Goal: Contribute content: Contribute content

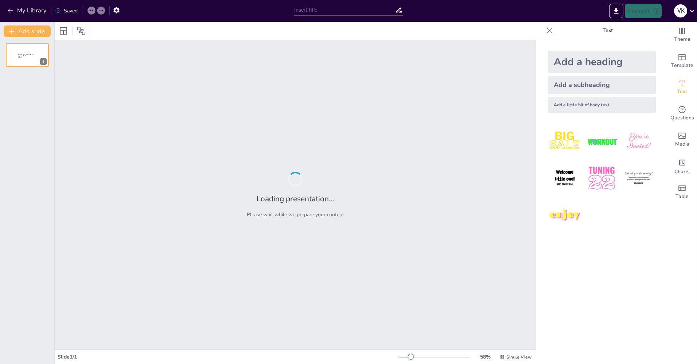
type input "Մոլդովայի միջազգային հարաբերությունները"
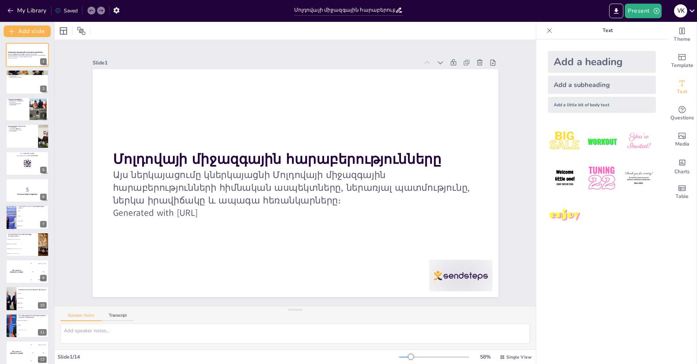
checkbox input "true"
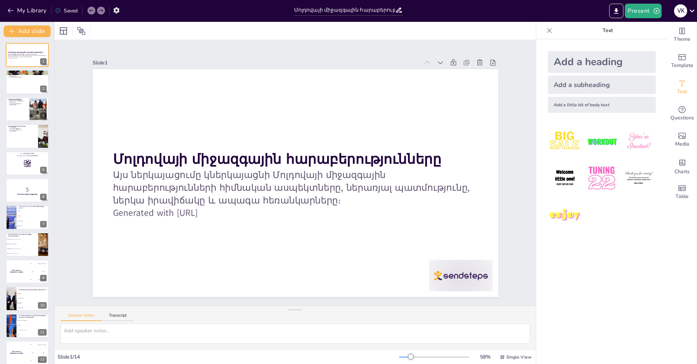
checkbox input "true"
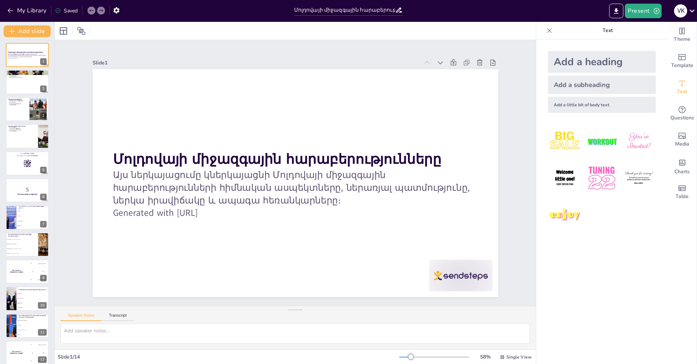
checkbox input "true"
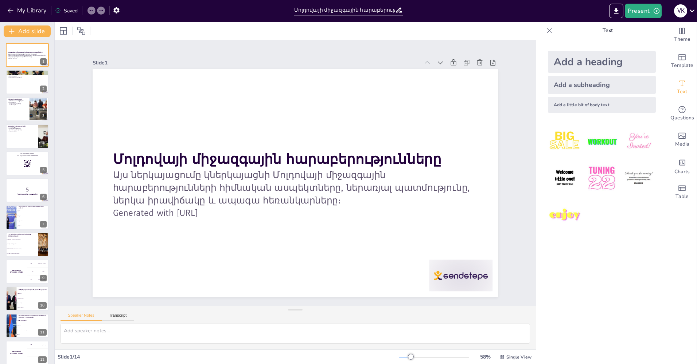
checkbox input "true"
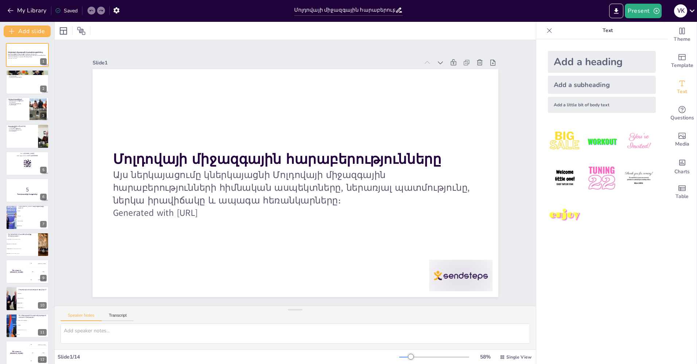
checkbox input "true"
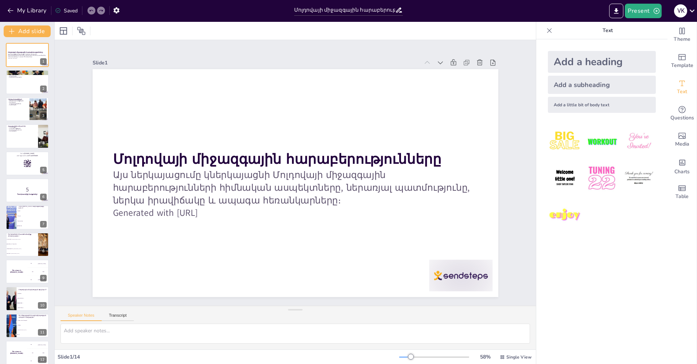
checkbox input "true"
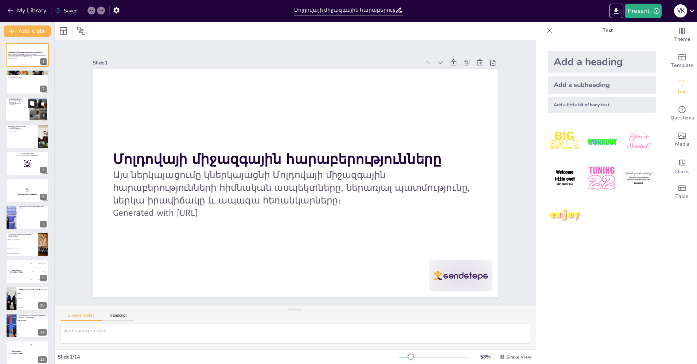
checkbox input "true"
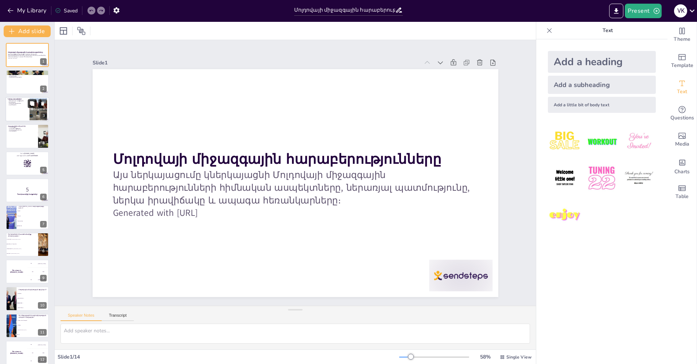
checkbox input "true"
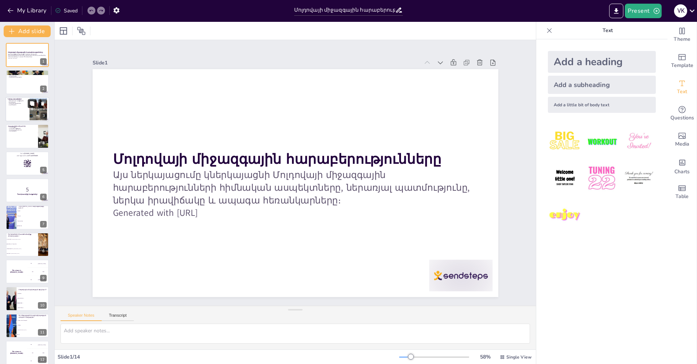
checkbox input "true"
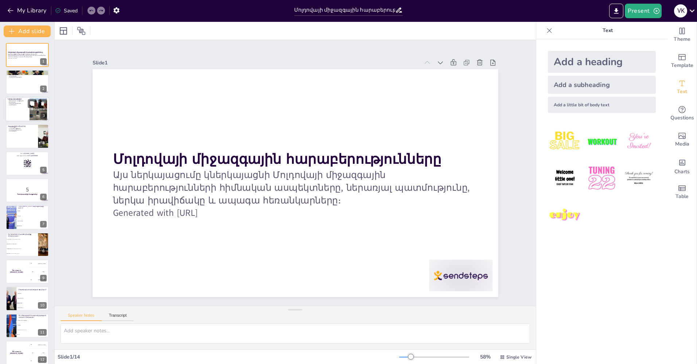
checkbox input "true"
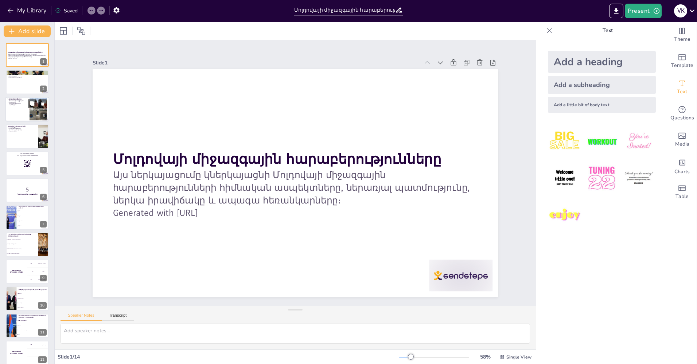
checkbox input "true"
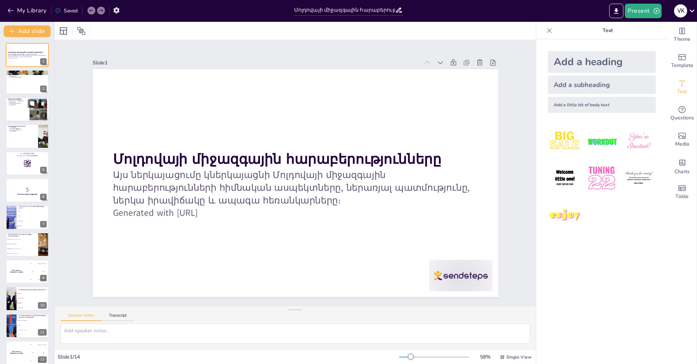
click at [29, 111] on div at bounding box center [27, 109] width 44 height 25
checkbox input "true"
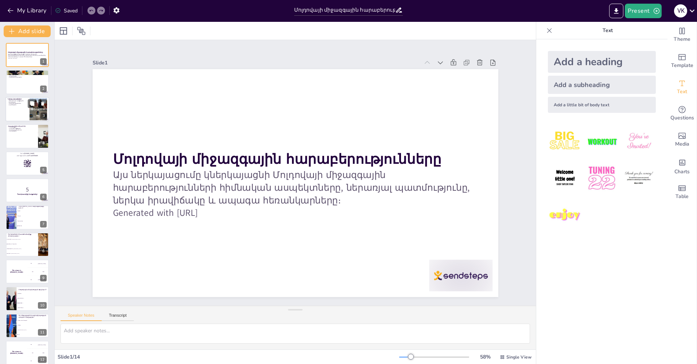
checkbox input "true"
type textarea "Loremipsu dolorsit ame consecteturadipisc Elitseddo eiusmod temporincididun utl…"
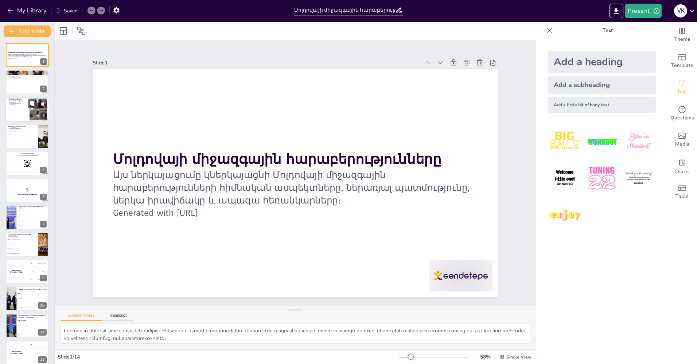
checkbox input "true"
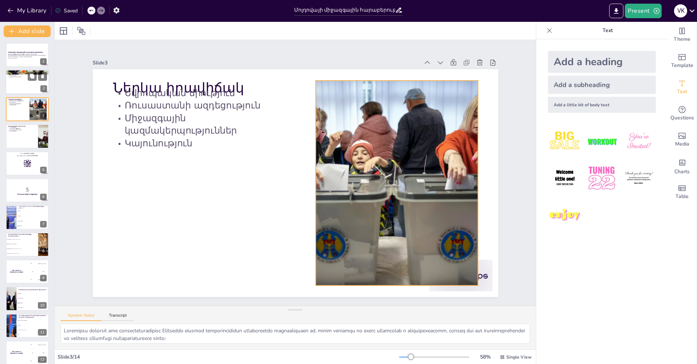
checkbox input "true"
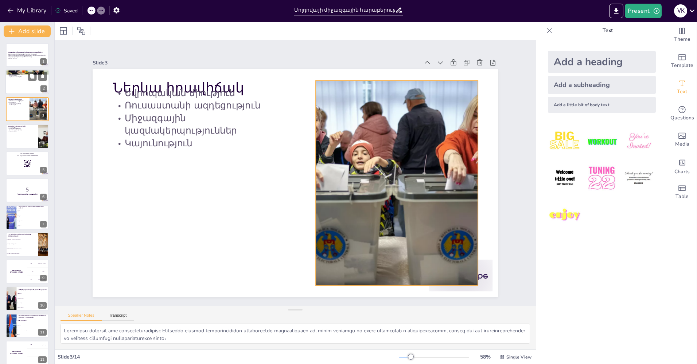
checkbox input "true"
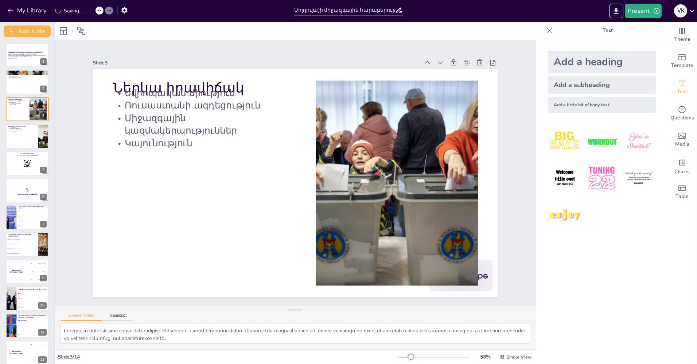
checkbox input "true"
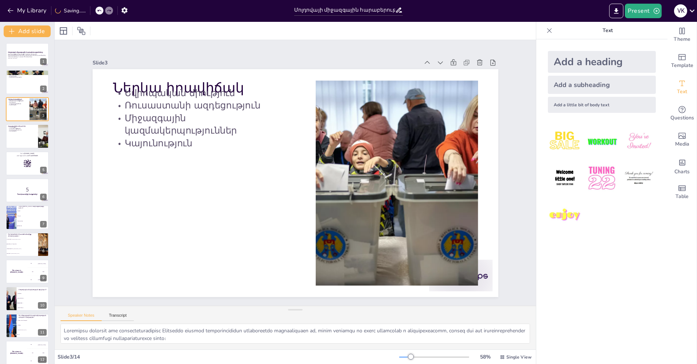
checkbox input "true"
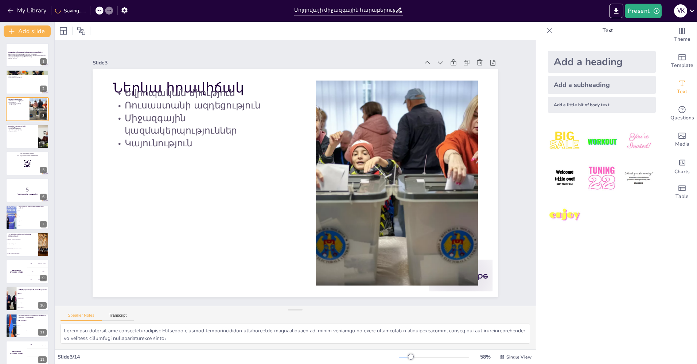
checkbox input "true"
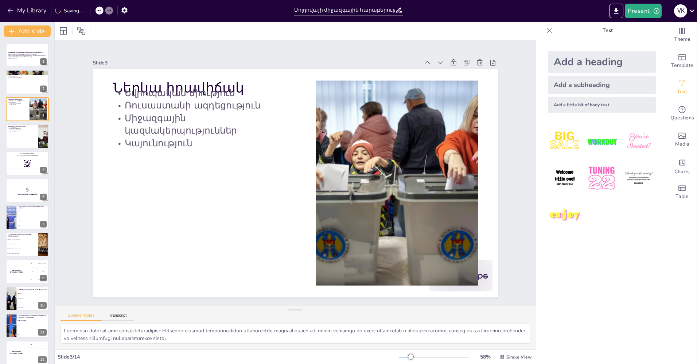
checkbox input "true"
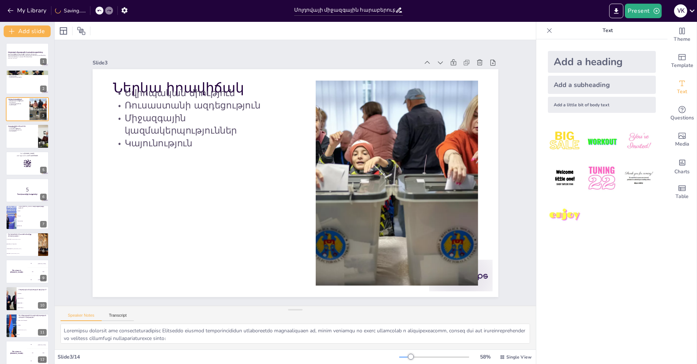
checkbox input "true"
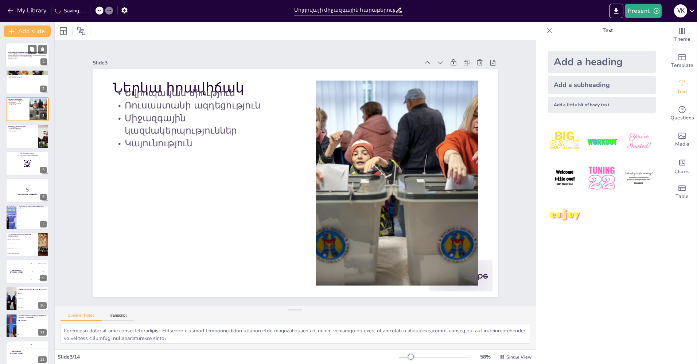
checkbox input "true"
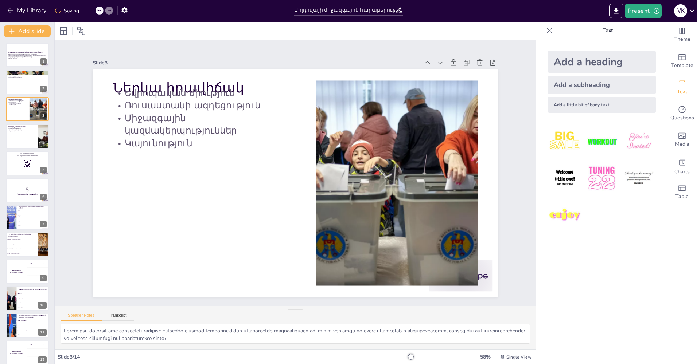
checkbox input "true"
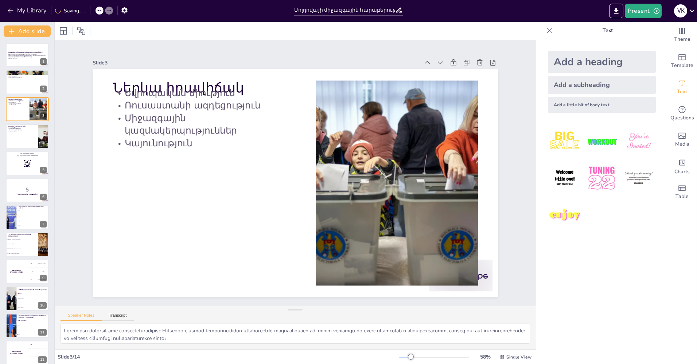
checkbox input "true"
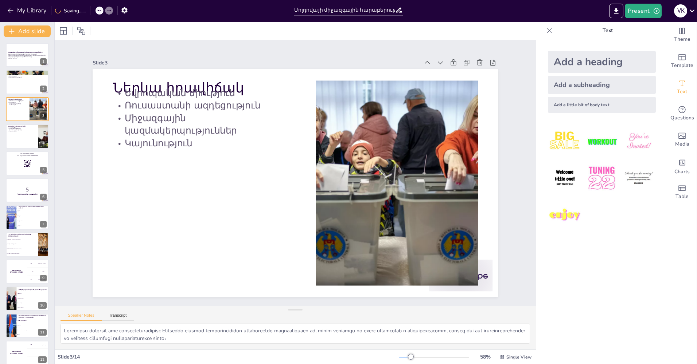
checkbox input "true"
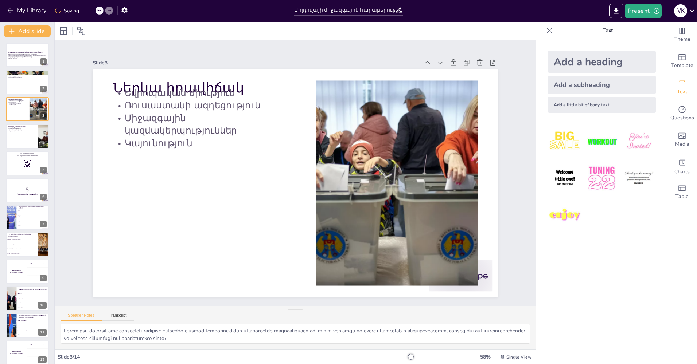
checkbox input "true"
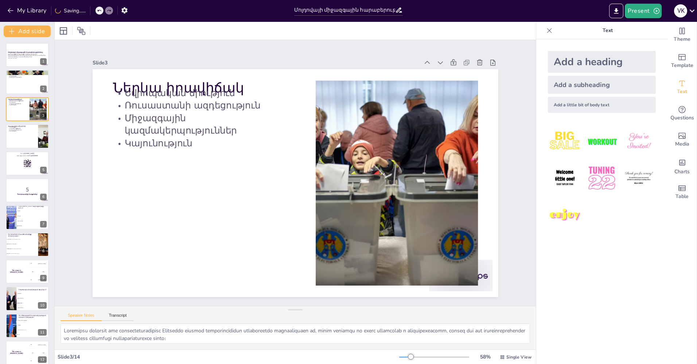
checkbox input "true"
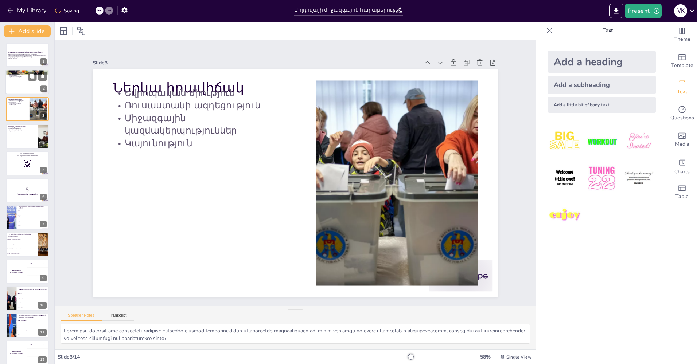
checkbox input "true"
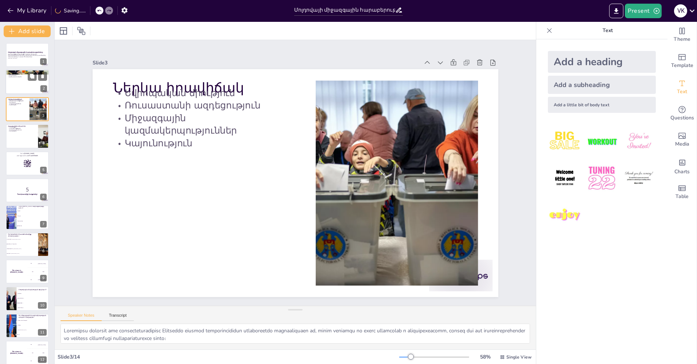
checkbox input "true"
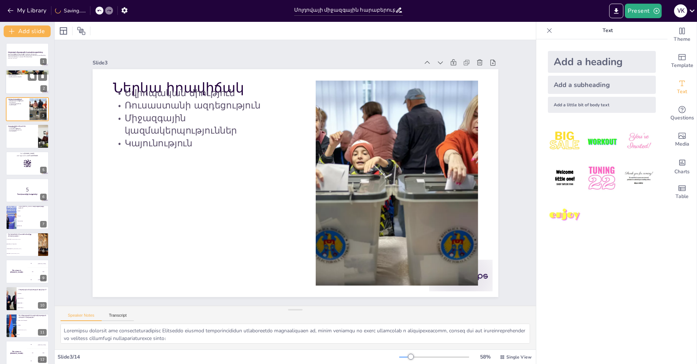
checkbox input "true"
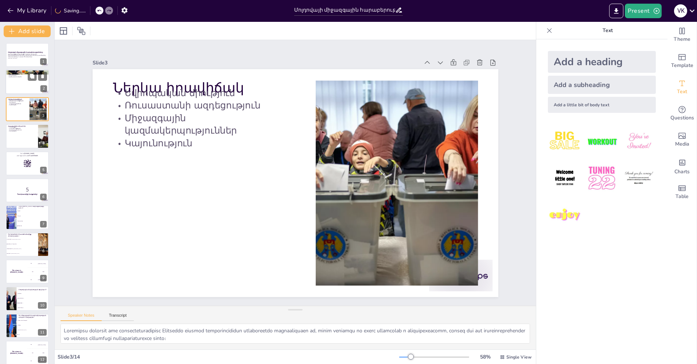
checkbox input "true"
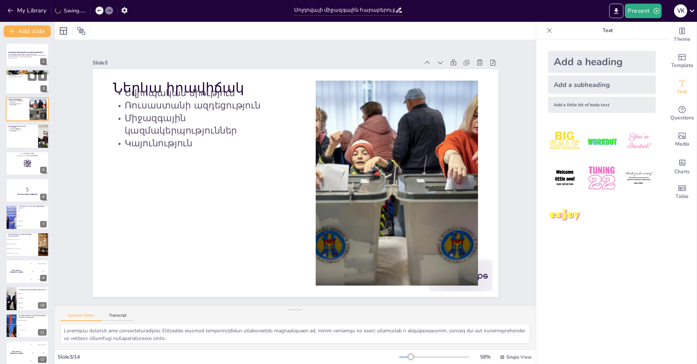
checkbox input "true"
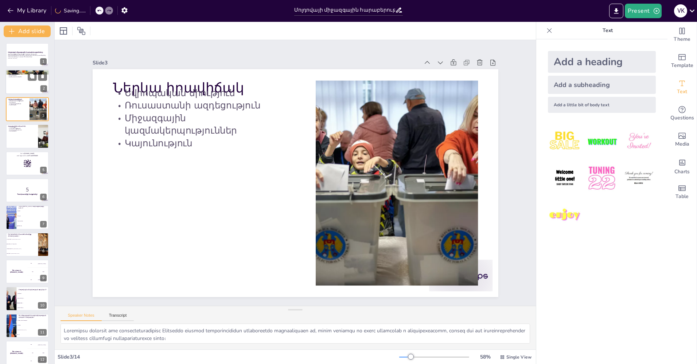
click at [15, 79] on div at bounding box center [27, 82] width 44 height 25
checkbox input "true"
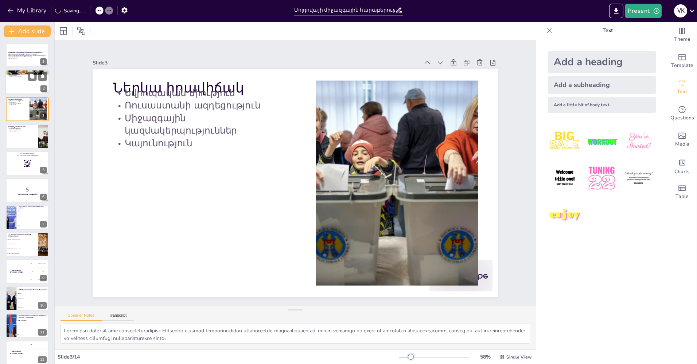
checkbox input "true"
type textarea "Loremips dolorsitametcons Adipiscin elitseddoe temporincididuntut lab etd mag a…"
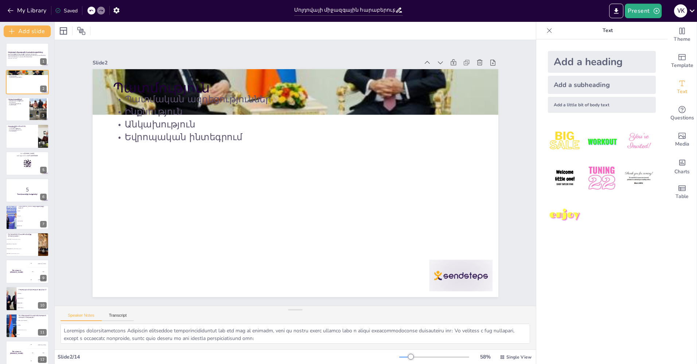
checkbox input "true"
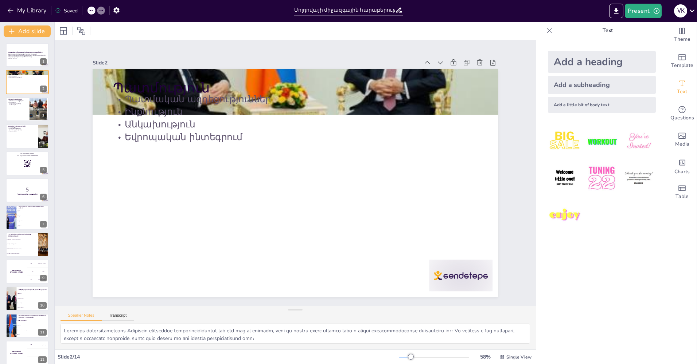
checkbox input "true"
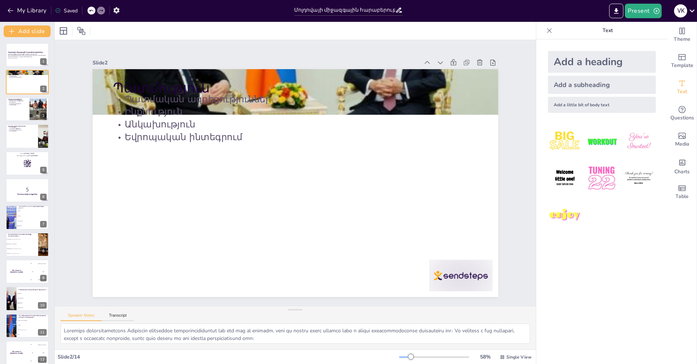
checkbox input "true"
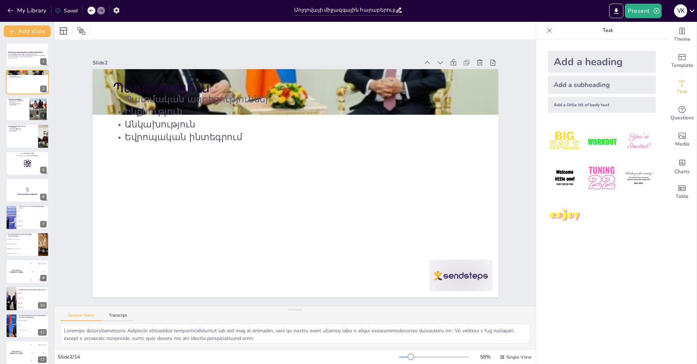
checkbox input "true"
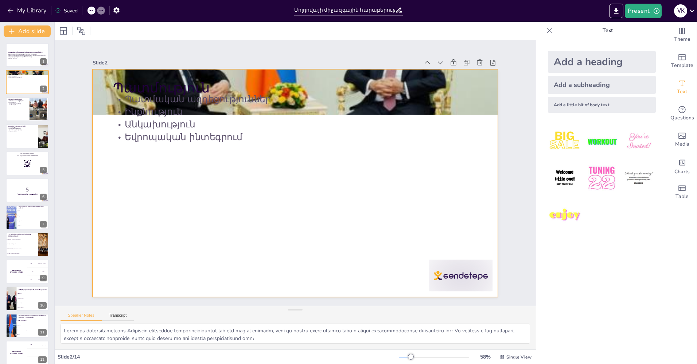
checkbox input "true"
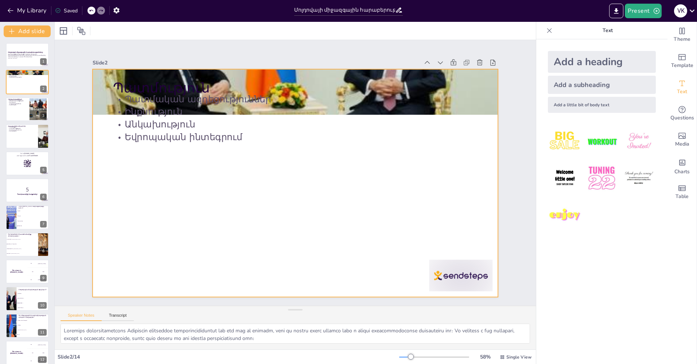
checkbox input "true"
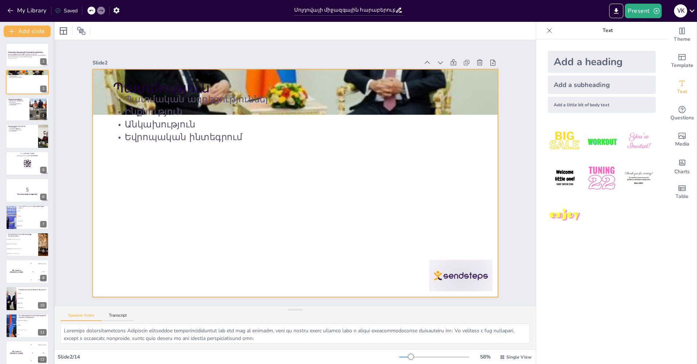
checkbox input "true"
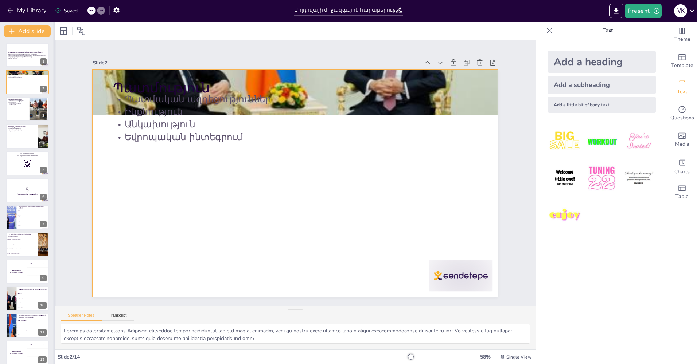
checkbox input "true"
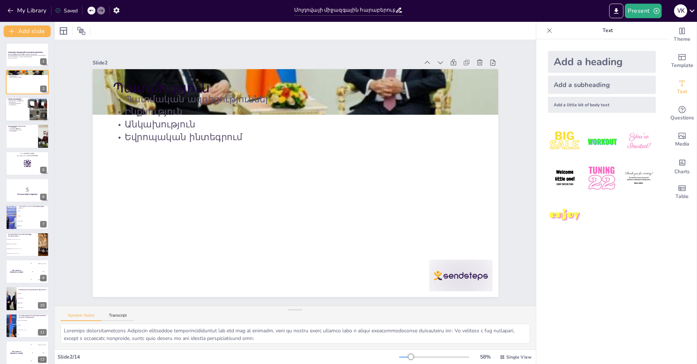
click at [25, 106] on div at bounding box center [27, 109] width 44 height 25
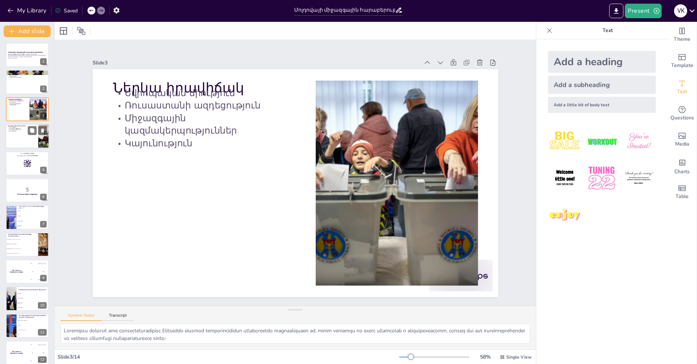
click at [30, 148] on div "Ապագա հեռանկարներ Ինտեգրացիա Համագործակցություն Տարածաշրջանային դեր Ուրախությու…" at bounding box center [27, 136] width 44 height 25
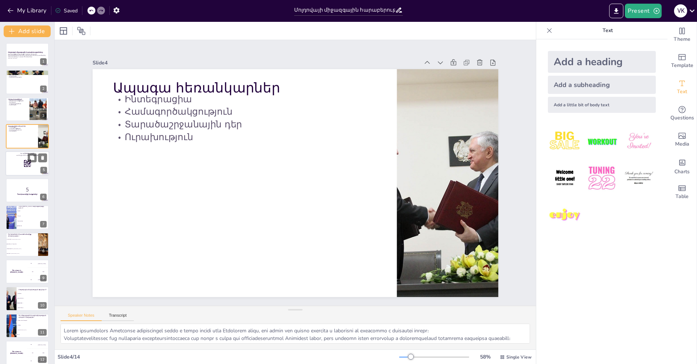
click at [20, 168] on div at bounding box center [27, 163] width 44 height 25
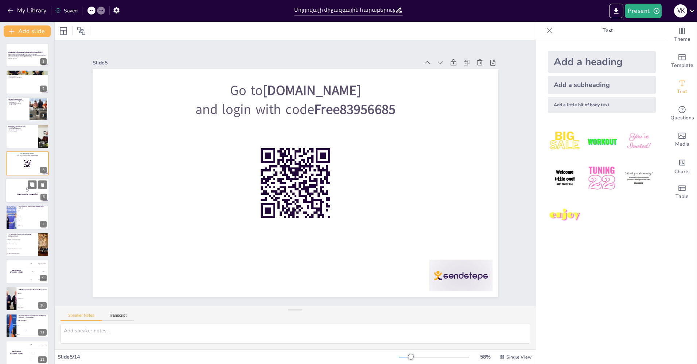
click at [25, 191] on p "5" at bounding box center [27, 190] width 39 height 8
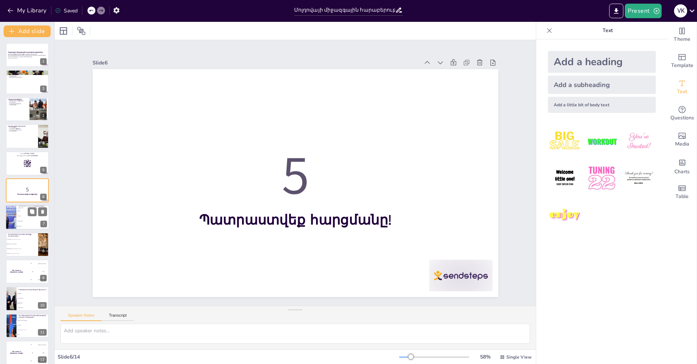
click at [25, 215] on li "Բալտա" at bounding box center [32, 216] width 33 height 5
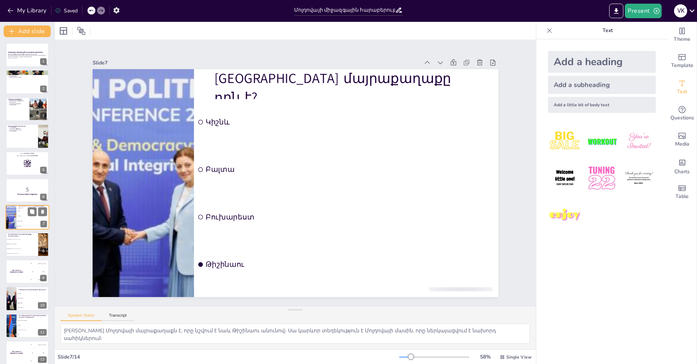
scroll to position [17, 0]
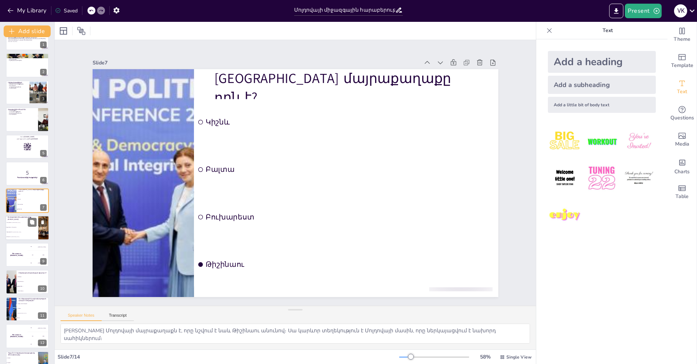
click at [10, 224] on li "Ուկրաինա և [GEOGRAPHIC_DATA]" at bounding box center [21, 222] width 33 height 5
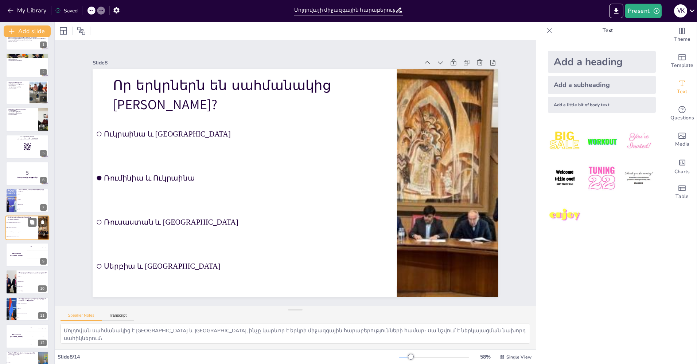
scroll to position [44, 0]
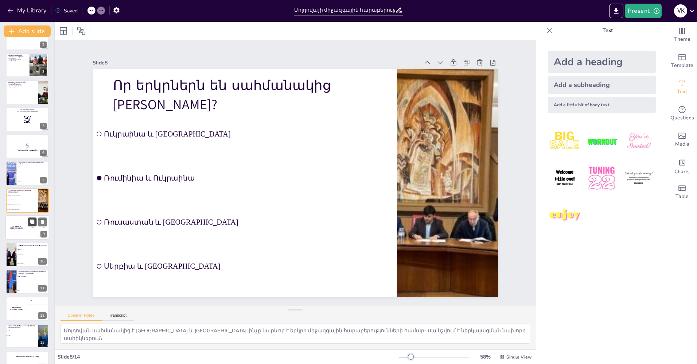
click at [30, 226] on button at bounding box center [32, 221] width 9 height 9
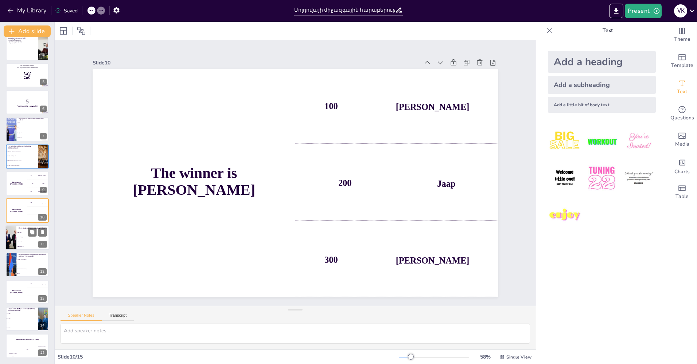
click at [19, 246] on span "Հոկտեմբերի 1" at bounding box center [32, 246] width 31 height 1
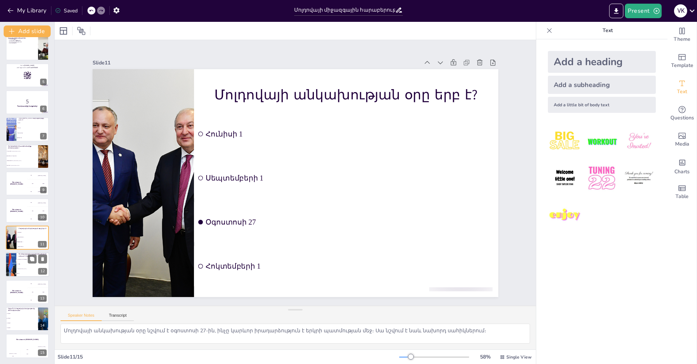
click at [27, 267] on li "[DEMOGRAPHIC_DATA]" at bounding box center [32, 269] width 33 height 5
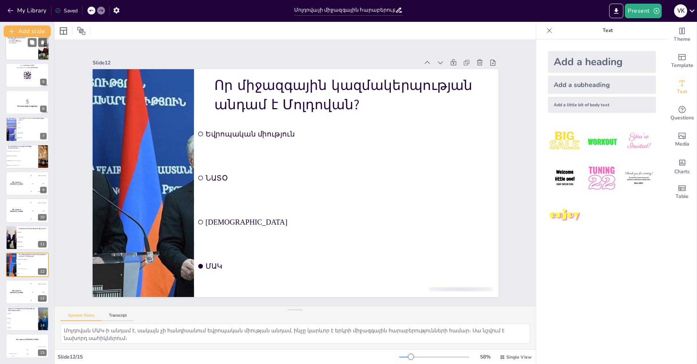
click at [21, 55] on div at bounding box center [27, 48] width 44 height 25
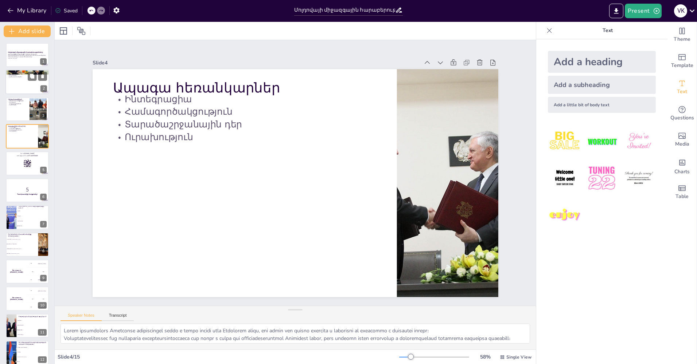
click at [24, 80] on div at bounding box center [27, 82] width 44 height 25
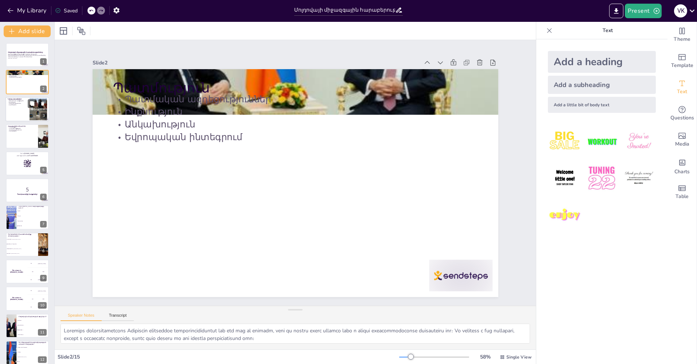
click at [21, 110] on div at bounding box center [27, 109] width 44 height 25
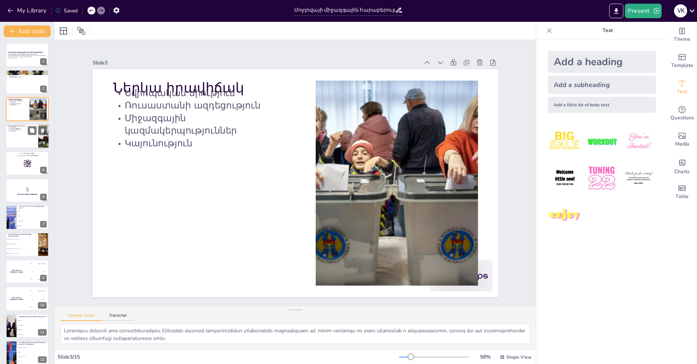
click at [28, 137] on div at bounding box center [27, 136] width 44 height 25
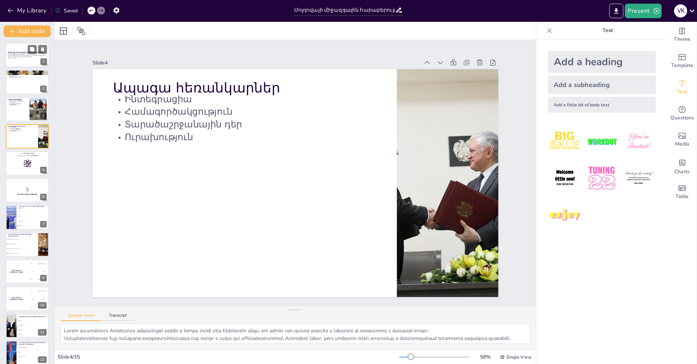
click at [12, 56] on p "Այս ներկայացումը կներկայացնի Մոլդովայի միջազգային հարաբերությունների հիմնական ա…" at bounding box center [27, 56] width 39 height 4
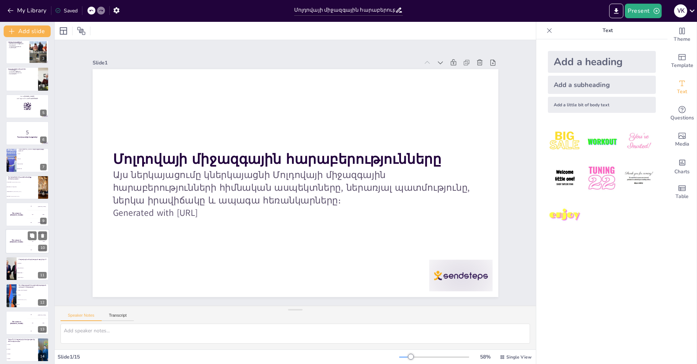
scroll to position [88, 0]
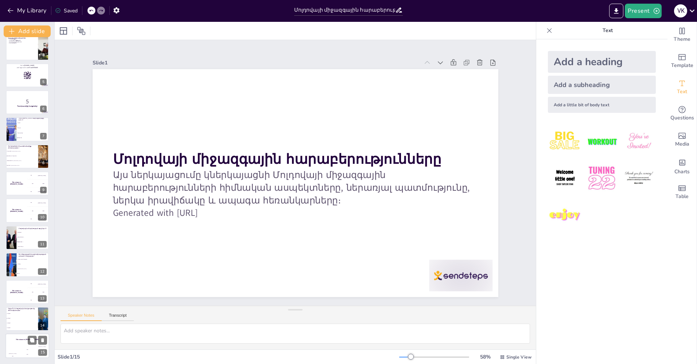
click at [26, 341] on div "The winner is [PERSON_NAME]" at bounding box center [27, 340] width 44 height 12
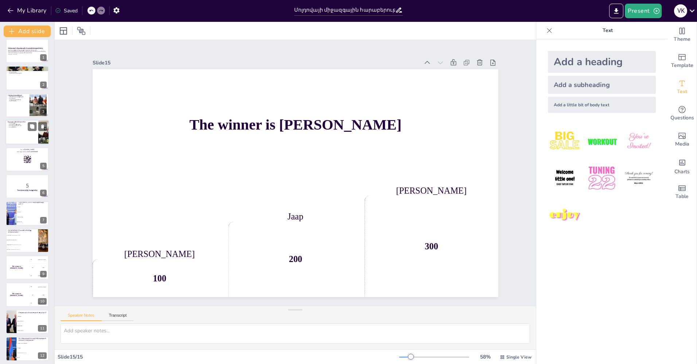
scroll to position [0, 0]
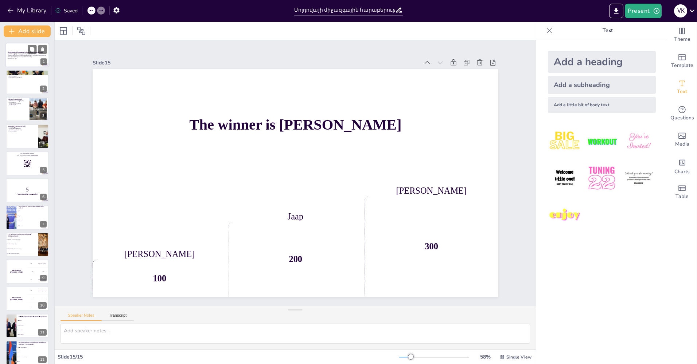
click at [28, 56] on p "Այս ներկայացումը կներկայացնի Մոլդովայի միջազգային հարաբերությունների հիմնական ա…" at bounding box center [27, 56] width 39 height 4
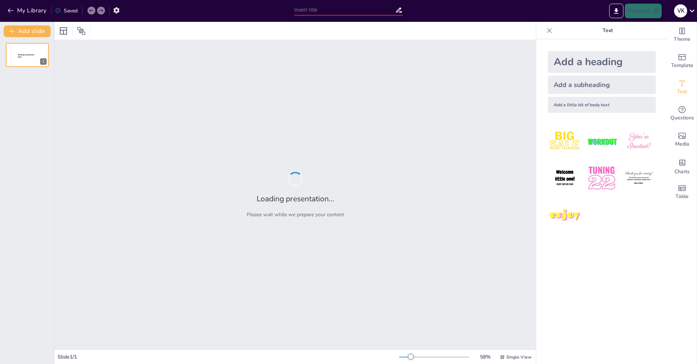
type input "«Մոլդովայի Մշակութային Արժեքները՝ Գործընկերության Հիմքերը»"
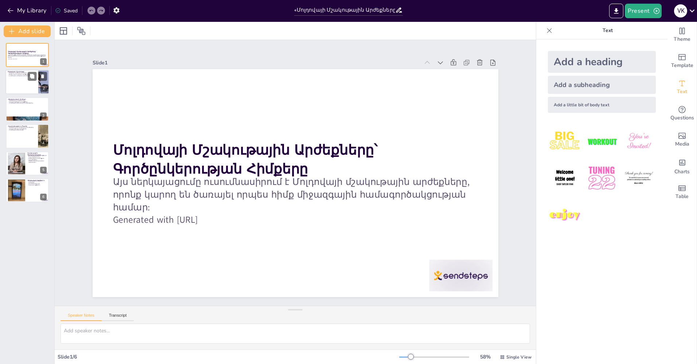
click at [12, 80] on div at bounding box center [27, 82] width 44 height 25
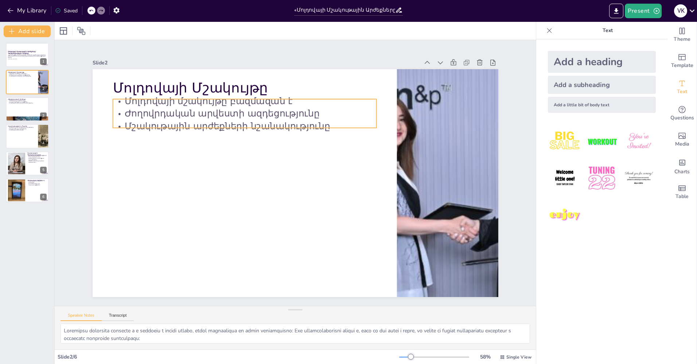
click at [140, 115] on p "Ժողովրդական արվեստի ազդեցությունը" at bounding box center [258, 104] width 260 height 67
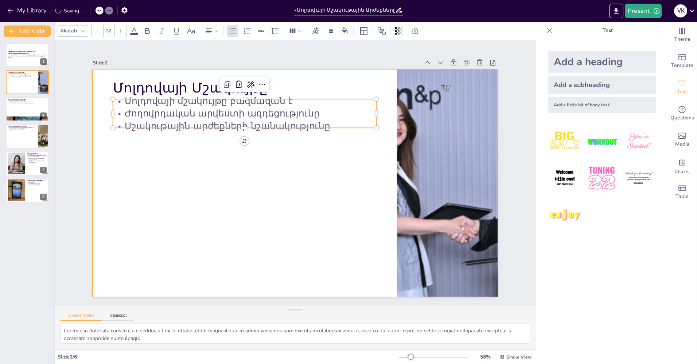
click at [149, 133] on div at bounding box center [295, 183] width 405 height 228
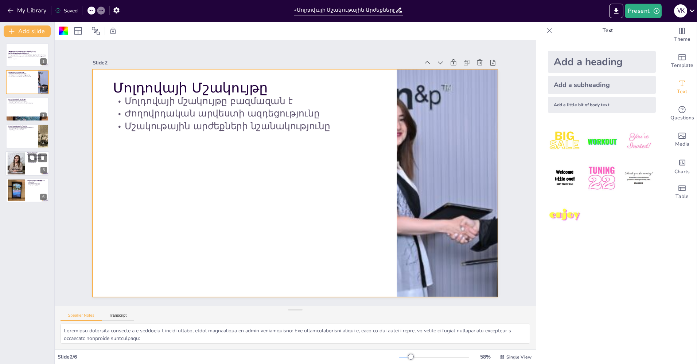
click at [12, 161] on div at bounding box center [16, 163] width 31 height 22
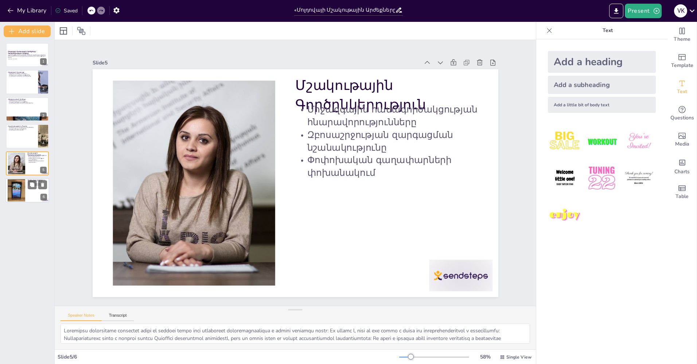
click at [25, 190] on div at bounding box center [16, 190] width 17 height 23
type textarea "Մշակութային արժեքների ճանաչումը կարևոր է, քանի որ այն օգնում է երիտասարդներին հ…"
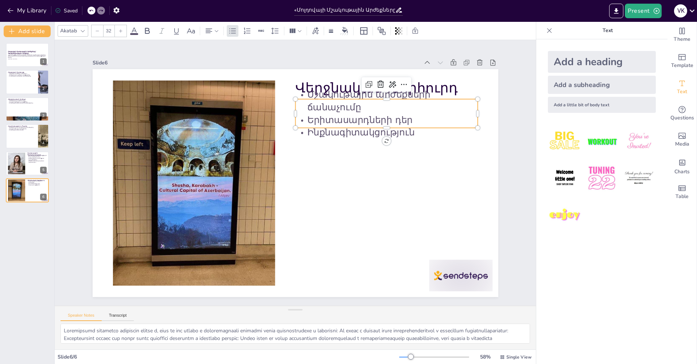
click at [314, 126] on div "Վերջնական Խորհուրդ Մշակութային արժեքների ճանաչումը Երիտասարդների դեր Ինքնագիտակ…" at bounding box center [295, 183] width 405 height 228
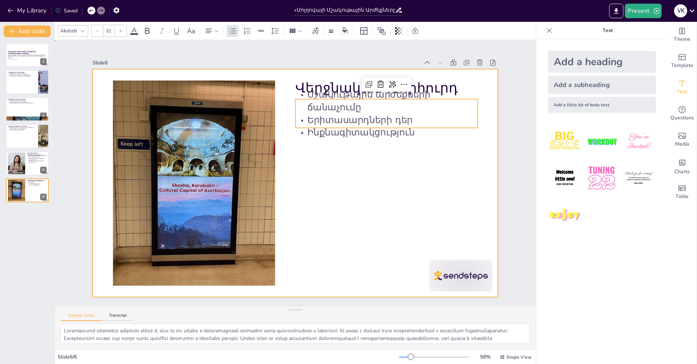
click at [338, 158] on div at bounding box center [290, 182] width 463 height 373
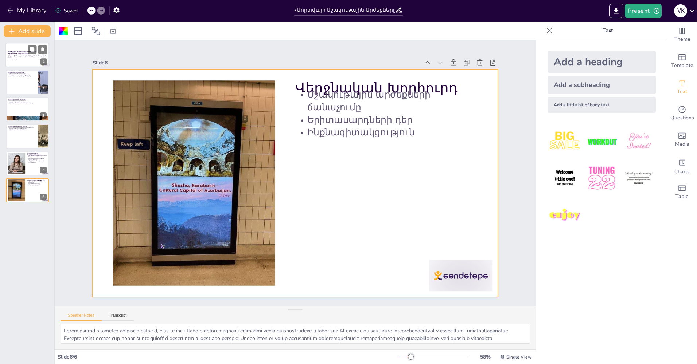
click at [14, 54] on div "Այս ներկայացումը ուսումնասիրում է Մոլդովայի մշակութային արժեքները, որոնք կարող …" at bounding box center [27, 56] width 39 height 5
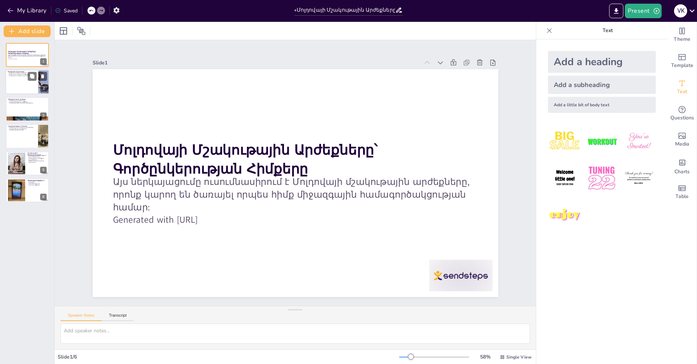
click at [21, 81] on div at bounding box center [27, 82] width 44 height 25
type textarea "Մոլդովայի մշակույթը բազմազան է և ներառում է տարբեր տարրեր, որոնք արտահայտում են…"
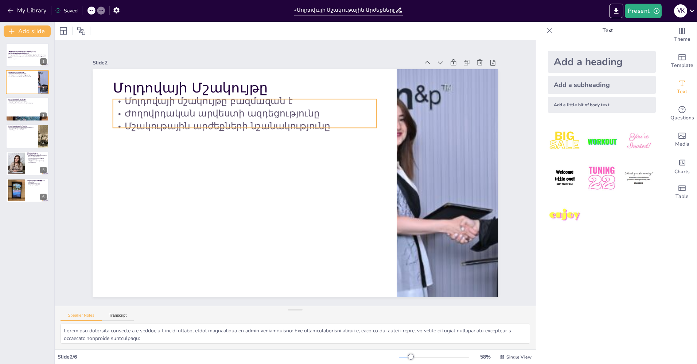
click at [151, 105] on p "Ժողովրդական արվեստի ազդեցությունը" at bounding box center [250, 109] width 263 height 40
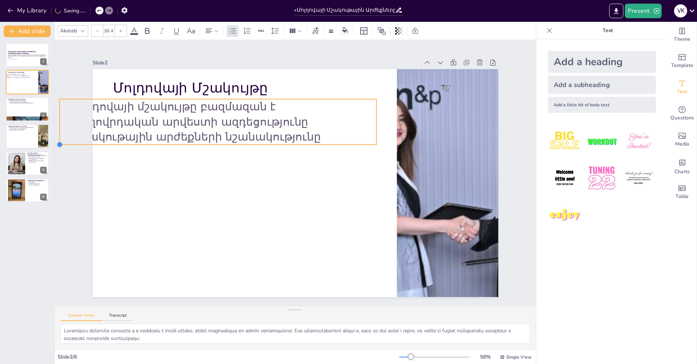
drag, startPoint x: 107, startPoint y: 127, endPoint x: 60, endPoint y: 136, distance: 47.9
click at [55, 128] on div "Slide 1 Մոլդովայի Մշակութային Արժեքները՝ Գործընկերության Հիմքերը Այս ներկայացու…" at bounding box center [295, 173] width 526 height 360
type input "38.3"
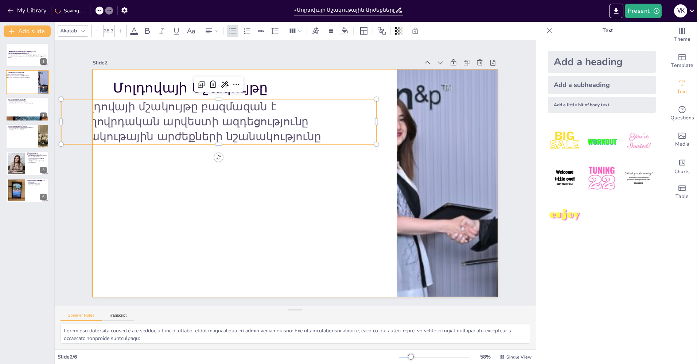
click at [169, 156] on div at bounding box center [295, 183] width 405 height 228
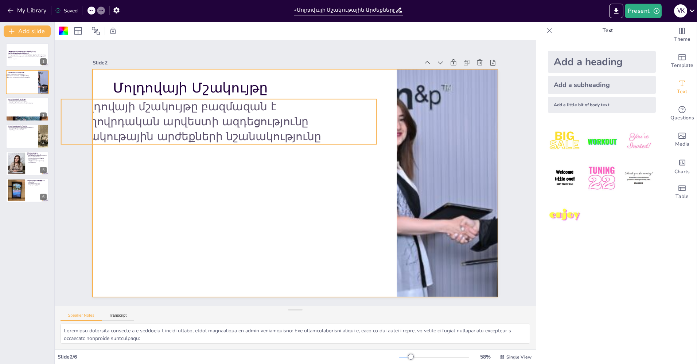
click at [99, 137] on p "Մշակութային արժեքների նշանակությունը" at bounding box center [240, 109] width 294 height 142
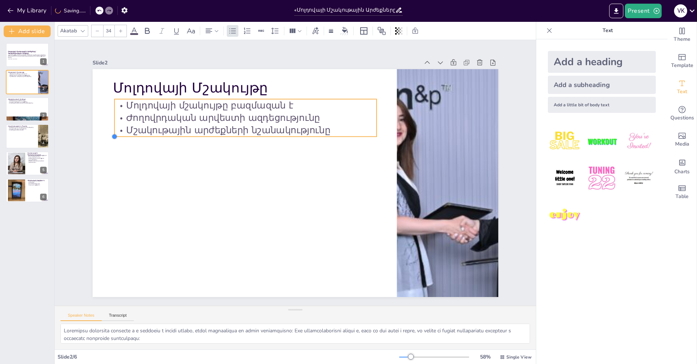
type input "34.3"
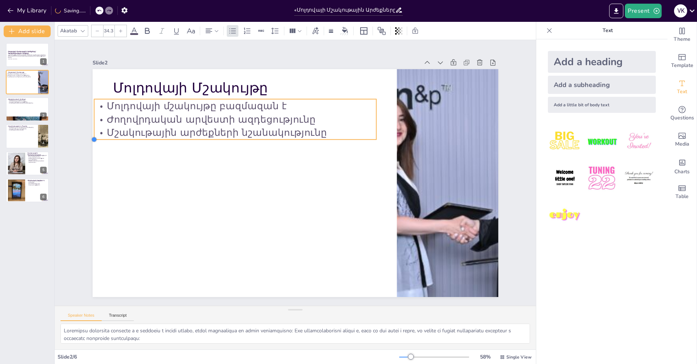
drag, startPoint x: 56, startPoint y: 142, endPoint x: 107, endPoint y: 137, distance: 51.6
click at [107, 137] on div "Մոլդովայի Մշակույթը Մոլդովայի մշակույթը բազմազան է Ժողովրդական արվեստի ազդեցութ…" at bounding box center [290, 182] width 465 height 400
drag, startPoint x: 62, startPoint y: 330, endPoint x: 340, endPoint y: 364, distance: 279.2
click at [340, 364] on div "Akatab 34.3 Slide 1 Մոլդովայի Մշակութային Արժեքները՝ Գործընկերության Հիմքերը Այ…" at bounding box center [295, 193] width 481 height 342
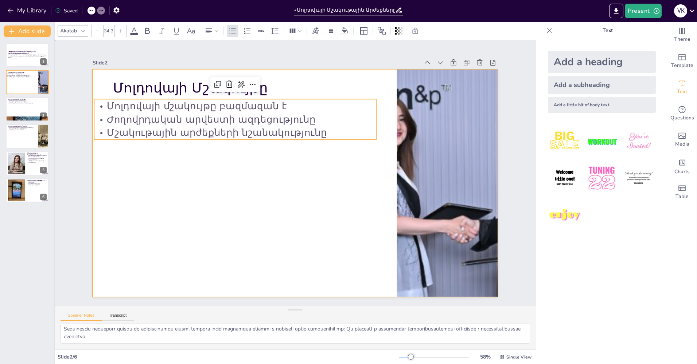
click at [132, 168] on div at bounding box center [295, 183] width 405 height 228
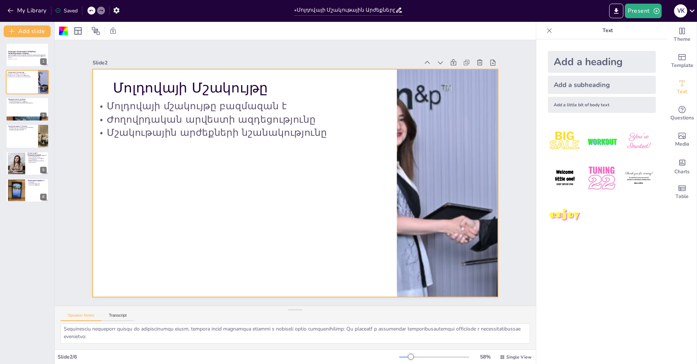
click at [130, 166] on div at bounding box center [295, 183] width 405 height 228
click at [27, 58] on p "Այս ներկայացումը ուսումնասիրում է Մոլդովայի մշակութային արժեքները, որոնք կարող …" at bounding box center [27, 56] width 39 height 4
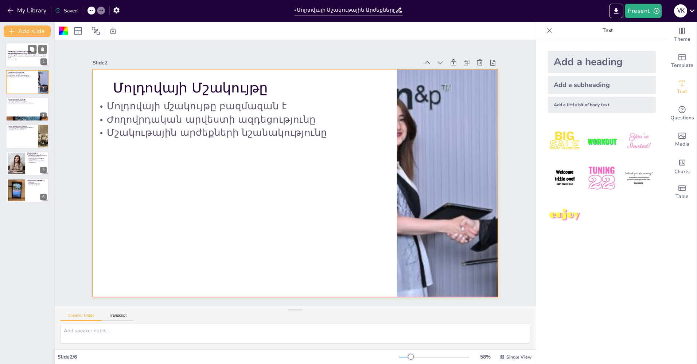
scroll to position [0, 0]
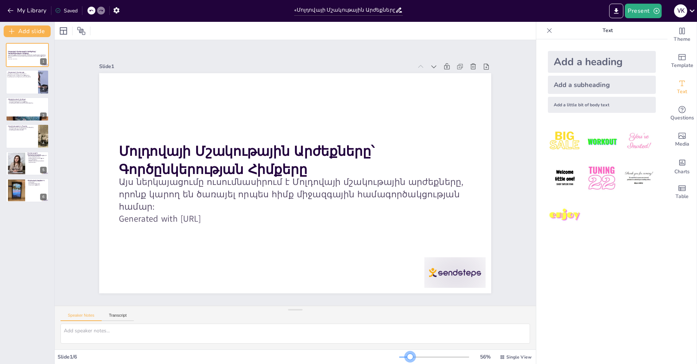
drag, startPoint x: 407, startPoint y: 357, endPoint x: 405, endPoint y: 347, distance: 10.7
click at [405, 347] on div "Slide 1 Մոլդովայի Մշակութային Արժեքները՝ Գործընկերության Հիմքերը Այս ներկայացու…" at bounding box center [295, 193] width 481 height 342
click at [435, 302] on div at bounding box center [401, 328] width 68 height 53
click at [455, 244] on div at bounding box center [461, 243] width 12 height 12
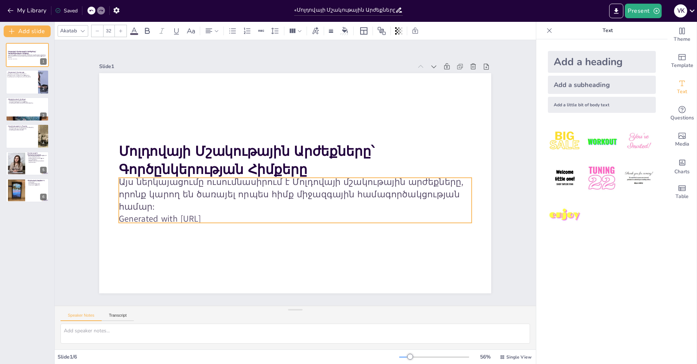
click at [181, 209] on p "Generated with [URL]" at bounding box center [290, 218] width 352 height 49
click at [177, 213] on p "Generated with [URL]" at bounding box center [295, 219] width 353 height 12
click at [177, 210] on p "Generated with [URL]" at bounding box center [280, 216] width 339 height 121
click at [191, 208] on p "Generated with [URL]" at bounding box center [290, 218] width 352 height 49
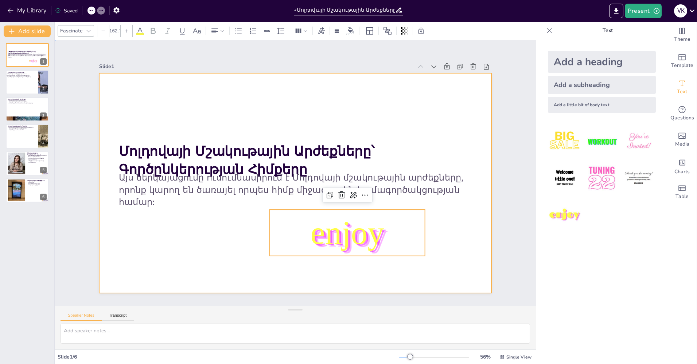
click at [412, 279] on div at bounding box center [290, 182] width 447 height 361
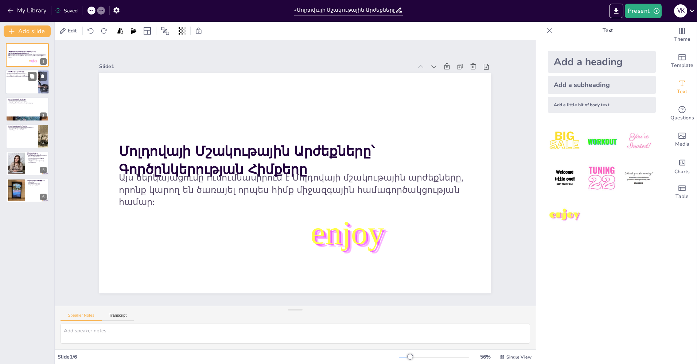
click at [21, 79] on div at bounding box center [27, 82] width 44 height 25
type textarea "Մոլդովայի մշակույթը բազմազան է և ներառում է տարբեր տարրեր, որոնք արտահայտում են…"
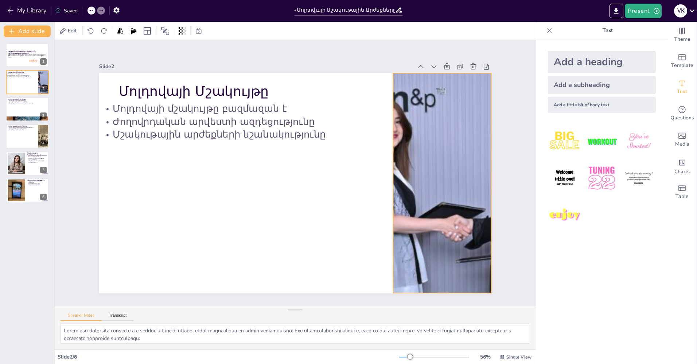
click at [410, 170] on div at bounding box center [439, 198] width 461 height 265
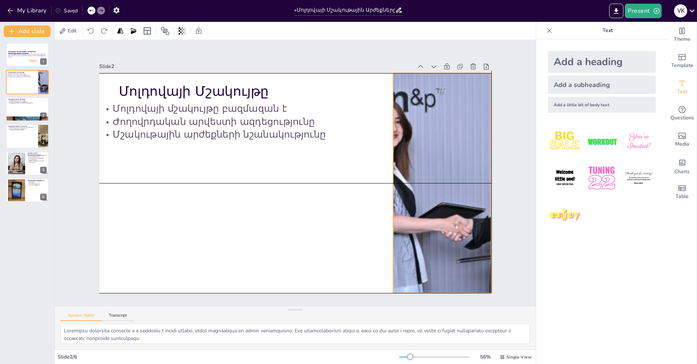
click at [419, 173] on div at bounding box center [431, 228] width 487 height 346
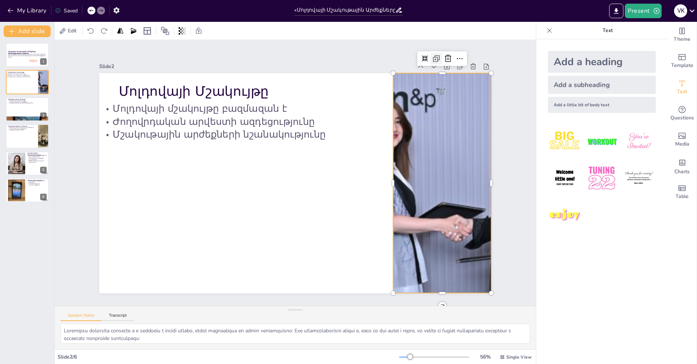
click at [430, 55] on div at bounding box center [436, 59] width 12 height 12
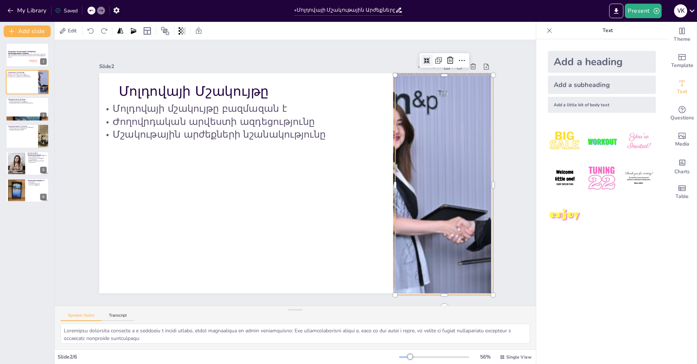
click at [424, 58] on icon at bounding box center [426, 61] width 6 height 6
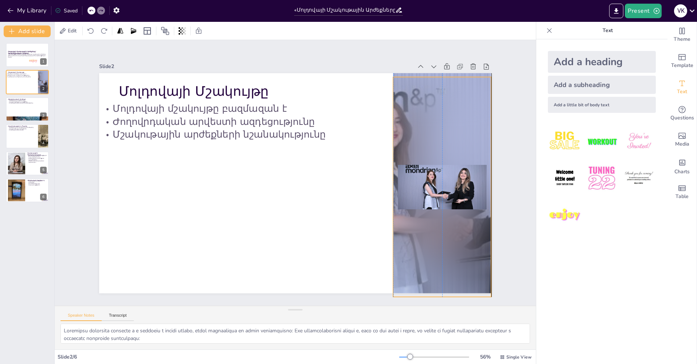
click at [442, 189] on div at bounding box center [442, 187] width 98 height 220
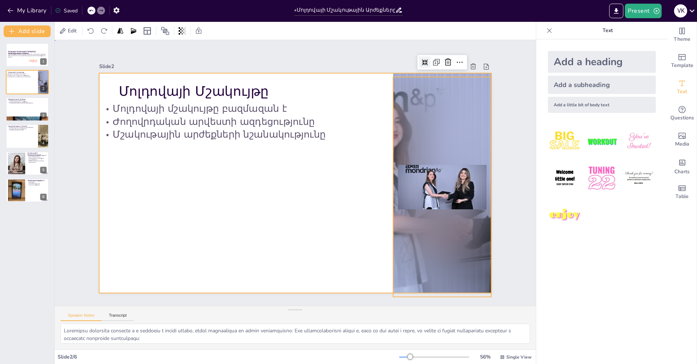
click at [346, 141] on div at bounding box center [294, 183] width 412 height 260
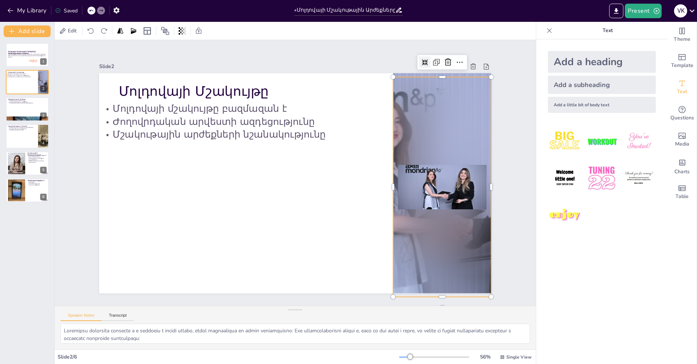
click at [416, 175] on div at bounding box center [436, 217] width 142 height 236
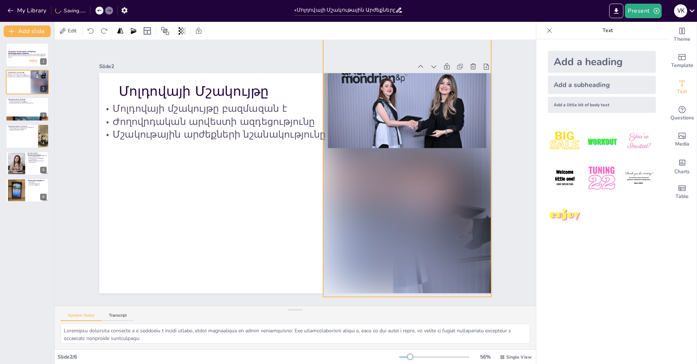
drag, startPoint x: 388, startPoint y: 76, endPoint x: 314, endPoint y: -4, distance: 108.6
click at [314, 0] on html "My Library Saving...... «Մոլդովայի Մշակութային Արժեքները՝ Գործընկերության Հիմքե…" at bounding box center [348, 182] width 697 height 364
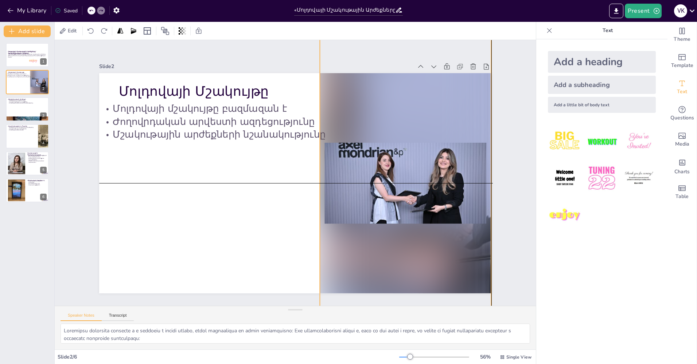
drag, startPoint x: 399, startPoint y: 127, endPoint x: 398, endPoint y: 198, distance: 71.1
click at [398, 198] on div at bounding box center [401, 206] width 248 height 412
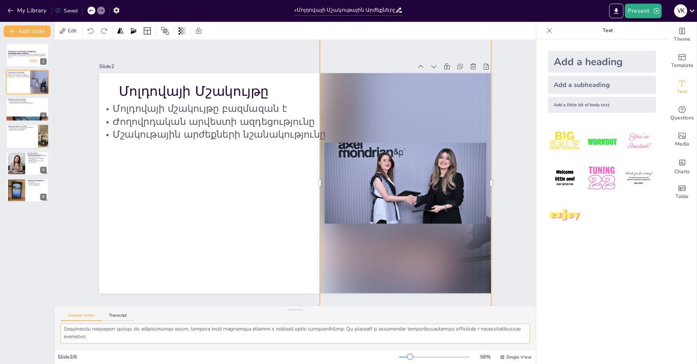
drag, startPoint x: 63, startPoint y: 331, endPoint x: 260, endPoint y: 345, distance: 197.6
click at [260, 345] on div at bounding box center [295, 337] width 481 height 26
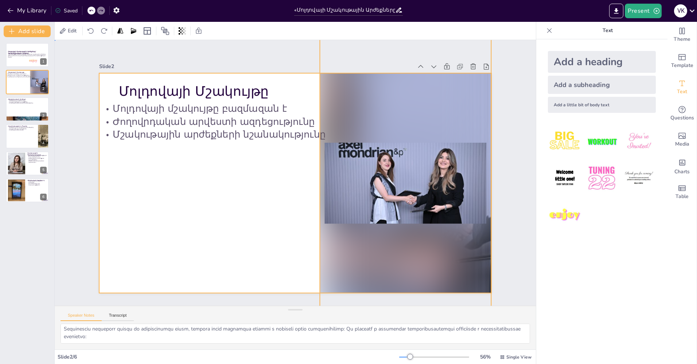
click at [161, 180] on div at bounding box center [295, 183] width 392 height 220
click at [125, 174] on div at bounding box center [295, 183] width 392 height 220
click at [116, 166] on div at bounding box center [295, 183] width 392 height 220
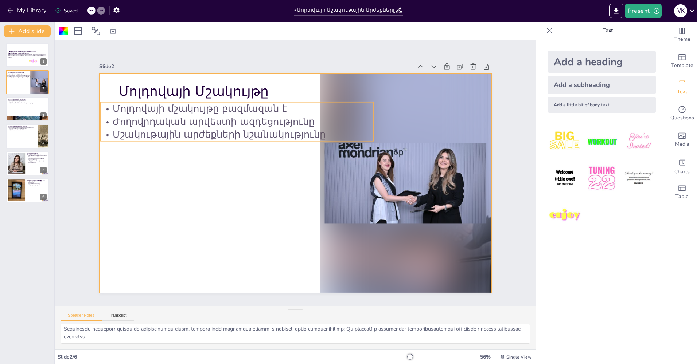
click at [133, 119] on p "Ժողովրդական արվեստի ազդեցությունը" at bounding box center [237, 121] width 273 height 13
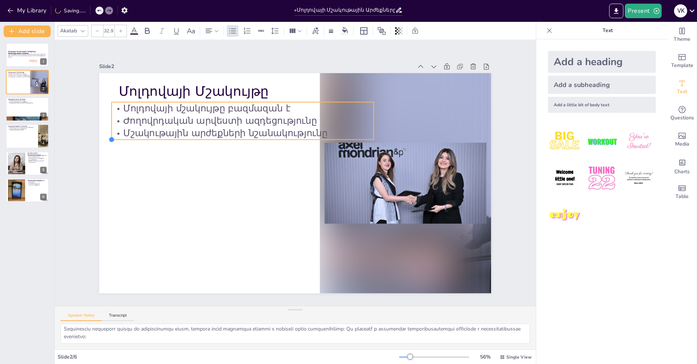
drag, startPoint x: 95, startPoint y: 138, endPoint x: 106, endPoint y: 135, distance: 11.5
click at [109, 137] on div at bounding box center [112, 140] width 6 height 6
click at [289, 129] on p "Մշակութային արժեքների նշանակությունը" at bounding box center [252, 123] width 259 height 67
click at [289, 129] on p "Մշակութային արժեքների նշանակությունը" at bounding box center [247, 128] width 262 height 40
type input "--"
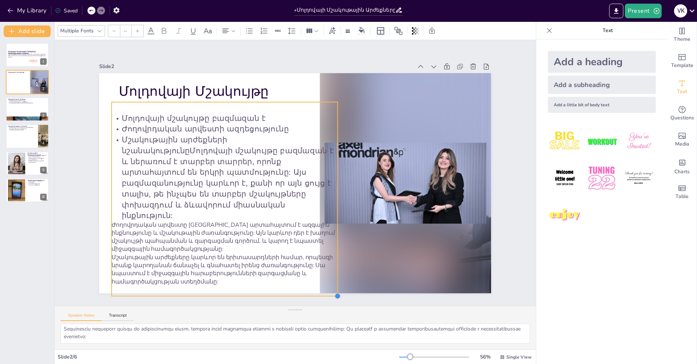
scroll to position [0, 0]
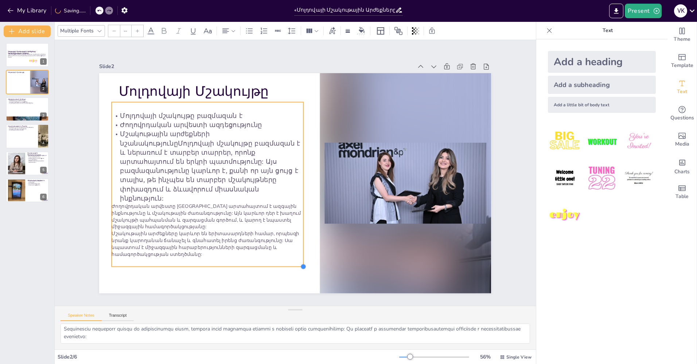
drag, startPoint x: 367, startPoint y: 288, endPoint x: 247, endPoint y: 228, distance: 133.6
click at [247, 228] on div "Մոլդովայի Մշակույթը Մոլդովայի մշակույթը բազմազան է Ժողովրդական արվեստի ազդեցութ…" at bounding box center [295, 183] width 392 height 220
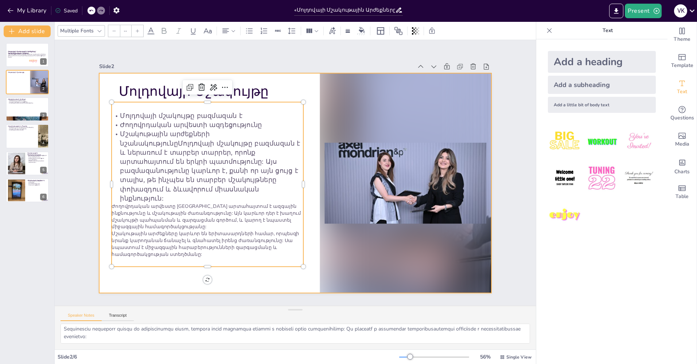
click at [250, 281] on div at bounding box center [292, 183] width 429 height 297
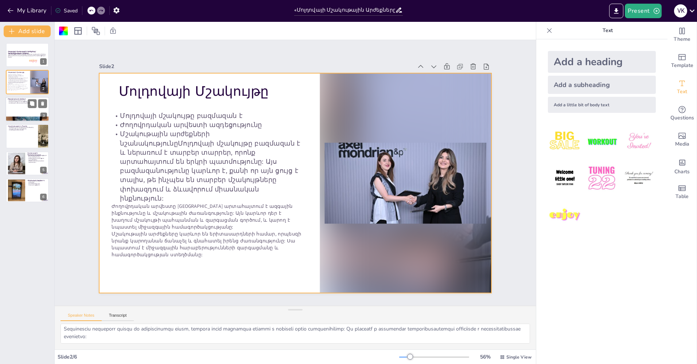
click at [26, 107] on div at bounding box center [27, 109] width 44 height 25
type textarea "Ժողովրդական արվեստի ձևերը, ինչպես հյուսվածքը, կարևոր են ազգային ինքնության պահպ…"
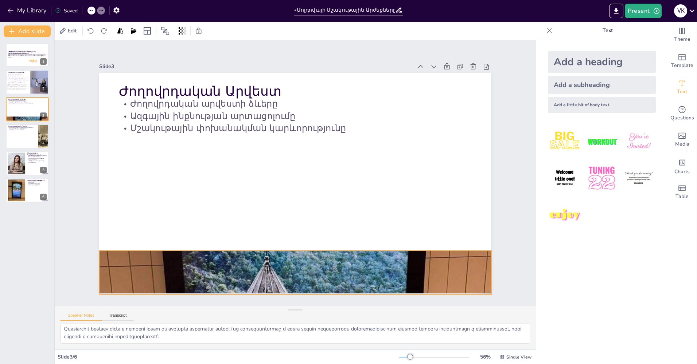
click at [248, 273] on div at bounding box center [295, 272] width 392 height 522
click at [275, 235] on icon at bounding box center [278, 236] width 6 height 6
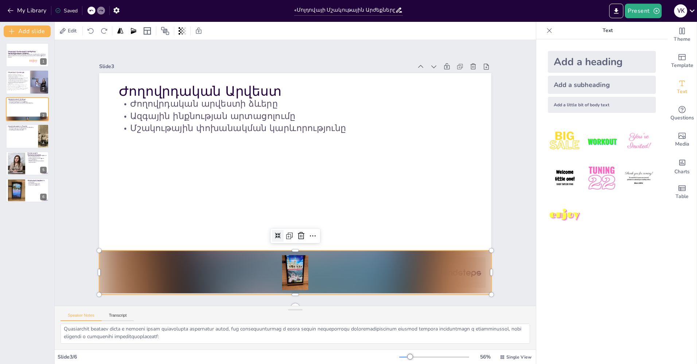
click at [282, 267] on div at bounding box center [285, 272] width 394 height 85
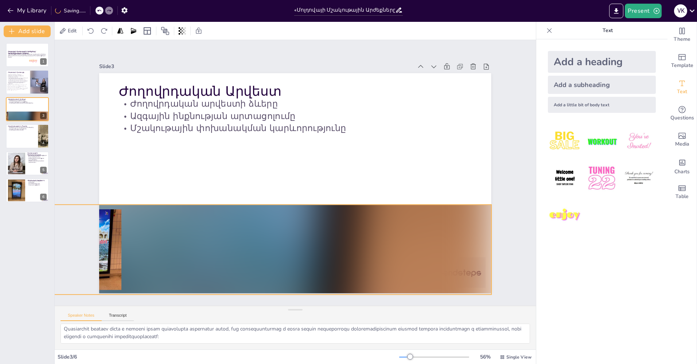
drag, startPoint x: 92, startPoint y: 248, endPoint x: 50, endPoint y: 204, distance: 60.8
click at [47, 202] on div "Document fonts Akatab Fascinate Recently used Mulish Popular fonts Lato Montser…" at bounding box center [348, 193] width 697 height 342
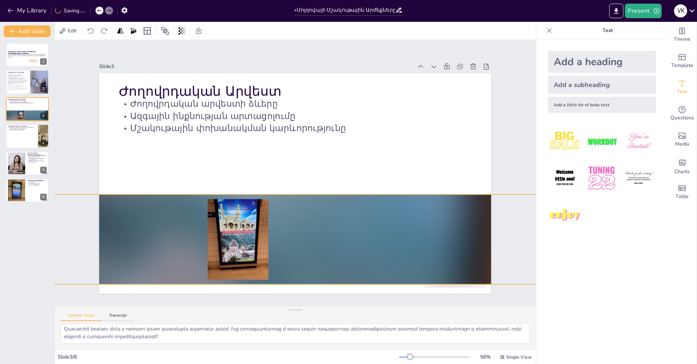
drag, startPoint x: 154, startPoint y: 247, endPoint x: 311, endPoint y: 238, distance: 157.3
click at [311, 238] on div at bounding box center [238, 240] width 800 height 90
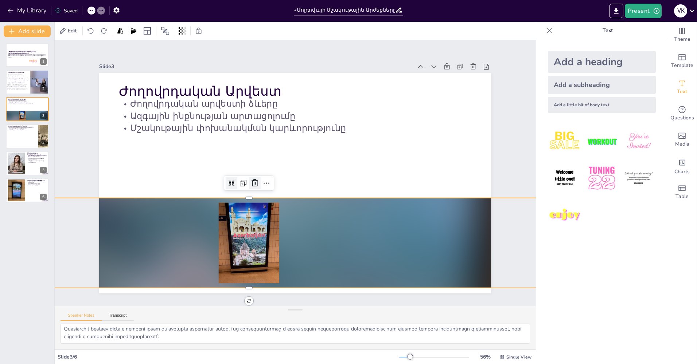
click at [249, 181] on div at bounding box center [255, 183] width 12 height 12
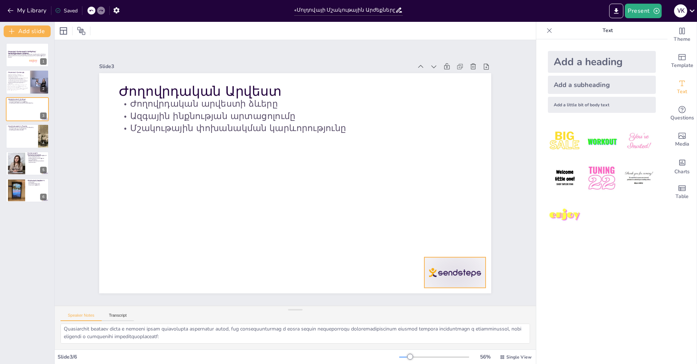
click at [473, 275] on div at bounding box center [454, 272] width 61 height 31
click at [457, 240] on icon at bounding box center [460, 242] width 7 height 7
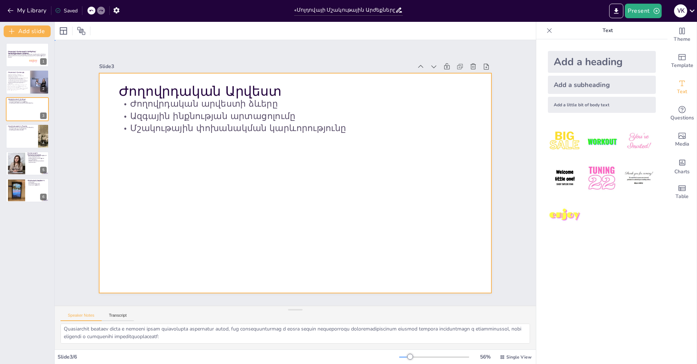
click at [166, 152] on div at bounding box center [294, 183] width 412 height 260
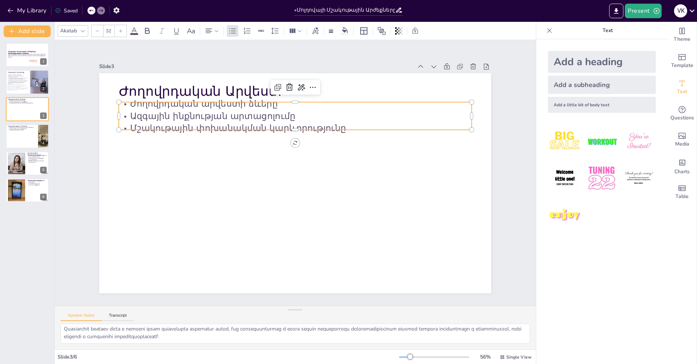
click at [231, 124] on p "Մշակութային փոխանակման կարևորությունը" at bounding box center [300, 128] width 352 height 49
